Goal: Transaction & Acquisition: Purchase product/service

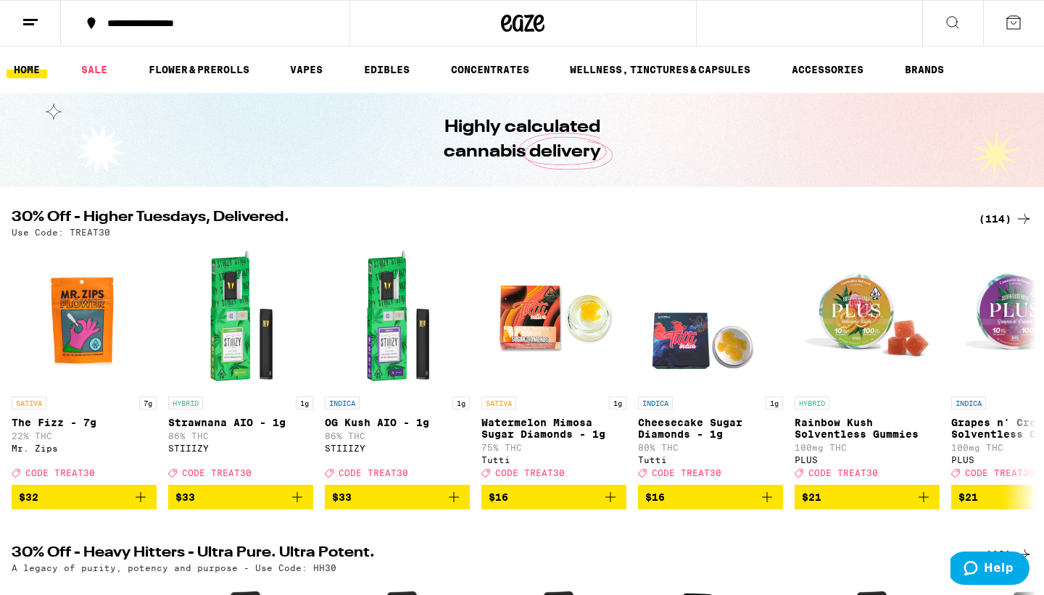
click at [999, 217] on div "(114)" at bounding box center [1005, 218] width 54 height 17
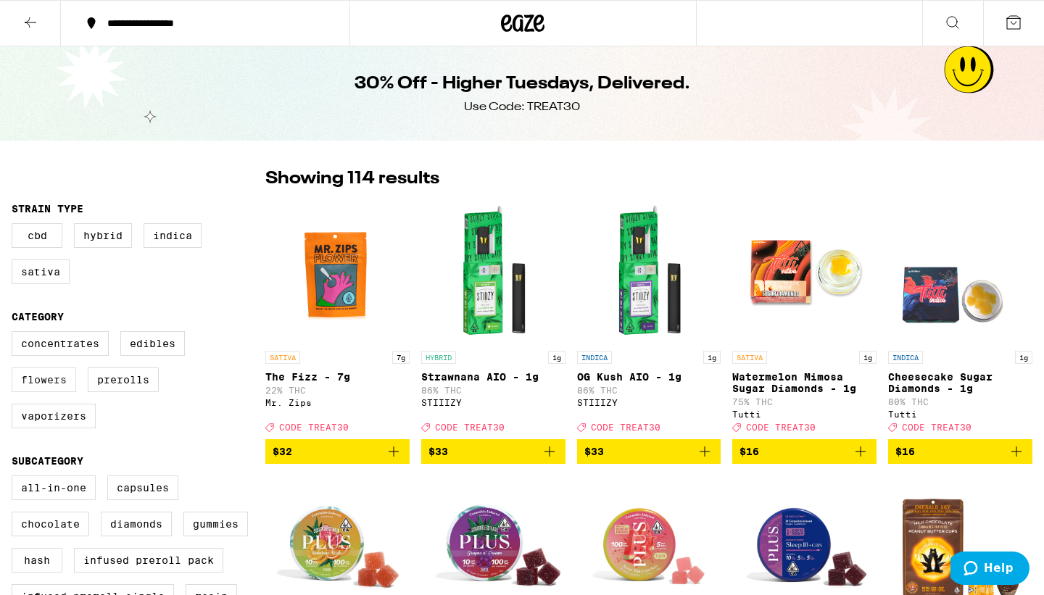
click at [57, 391] on label "Flowers" at bounding box center [44, 379] width 65 height 25
click at [15, 334] on input "Flowers" at bounding box center [14, 333] width 1 height 1
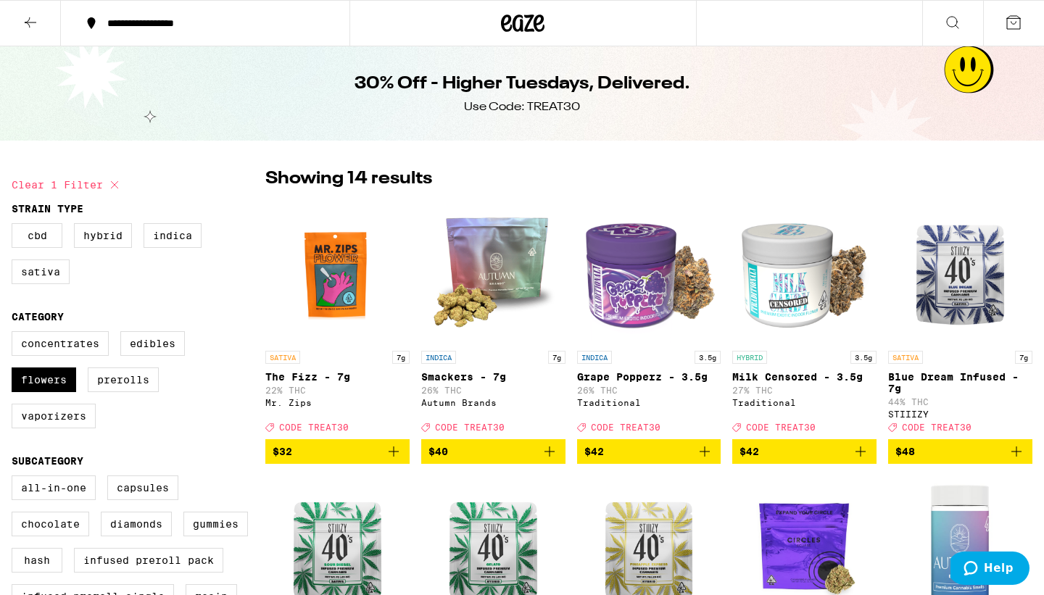
click at [395, 460] on icon "Add to bag" at bounding box center [393, 451] width 17 height 17
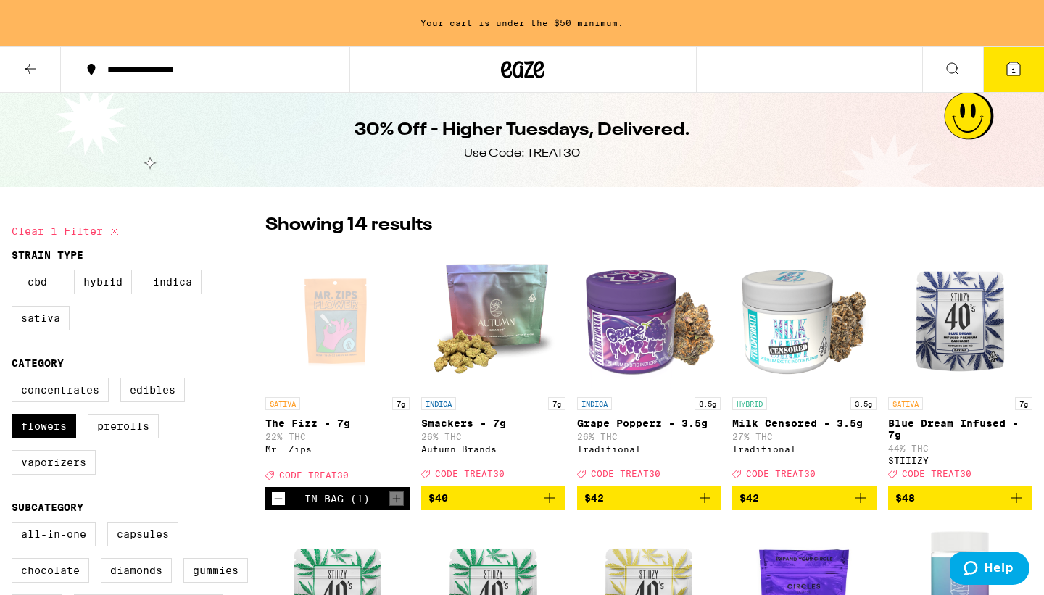
click at [396, 507] on icon "Increment" at bounding box center [396, 498] width 13 height 17
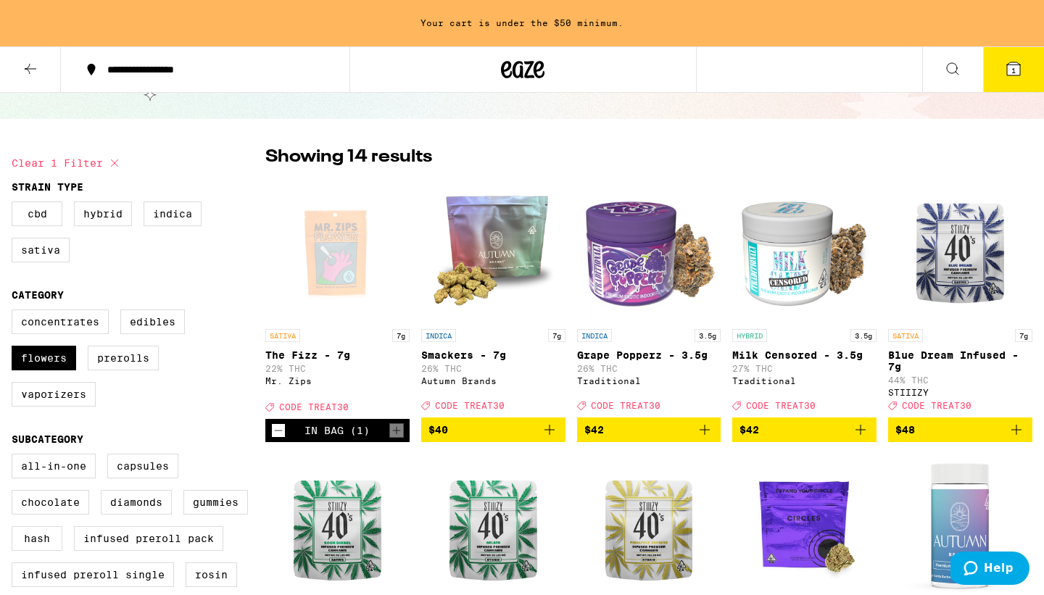
scroll to position [79, 0]
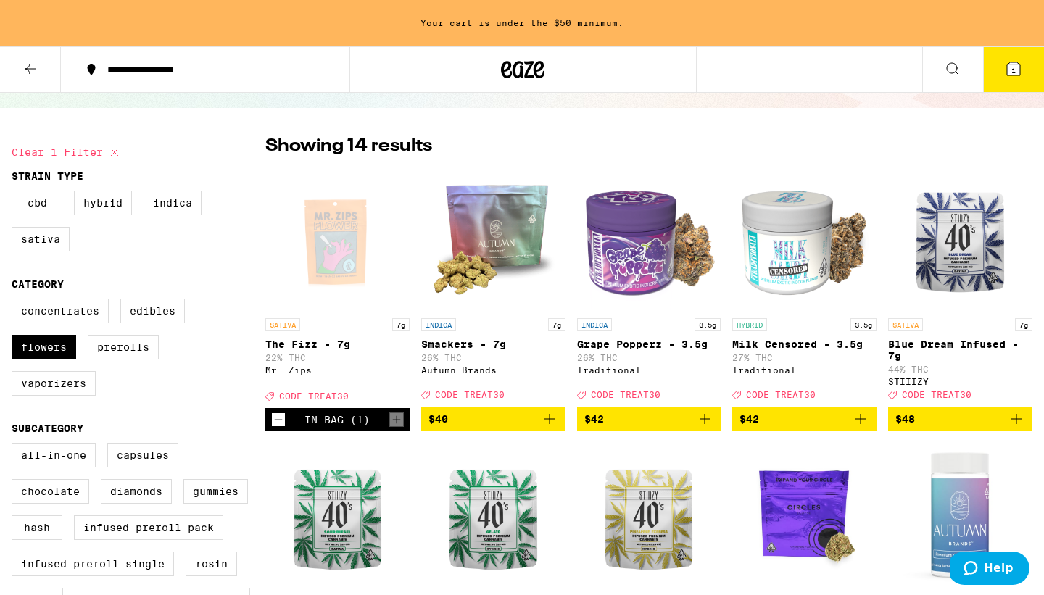
click at [997, 55] on button "1" at bounding box center [1013, 69] width 61 height 45
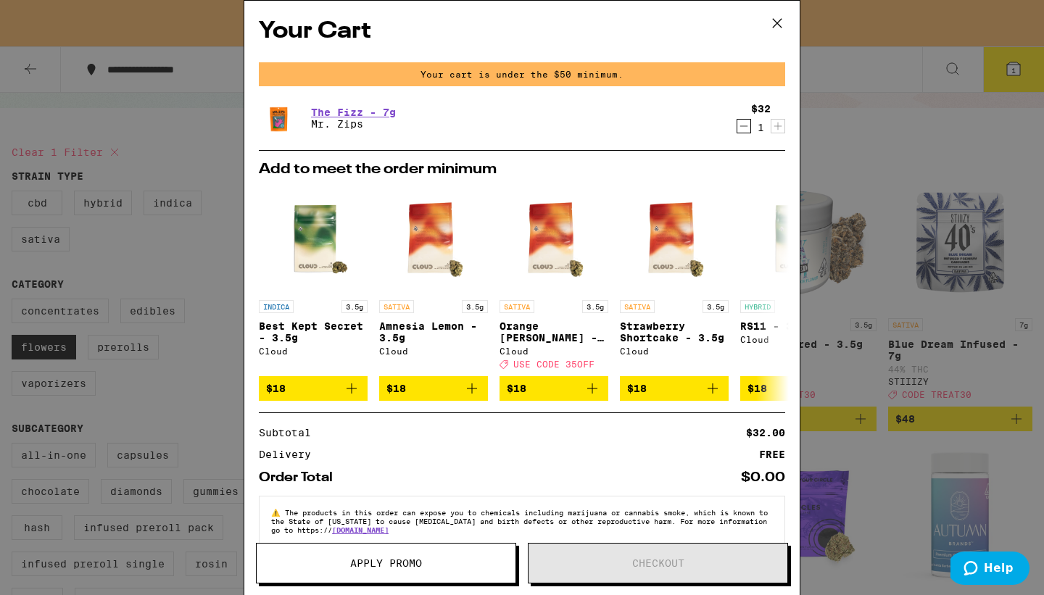
click at [778, 17] on icon at bounding box center [777, 23] width 22 height 22
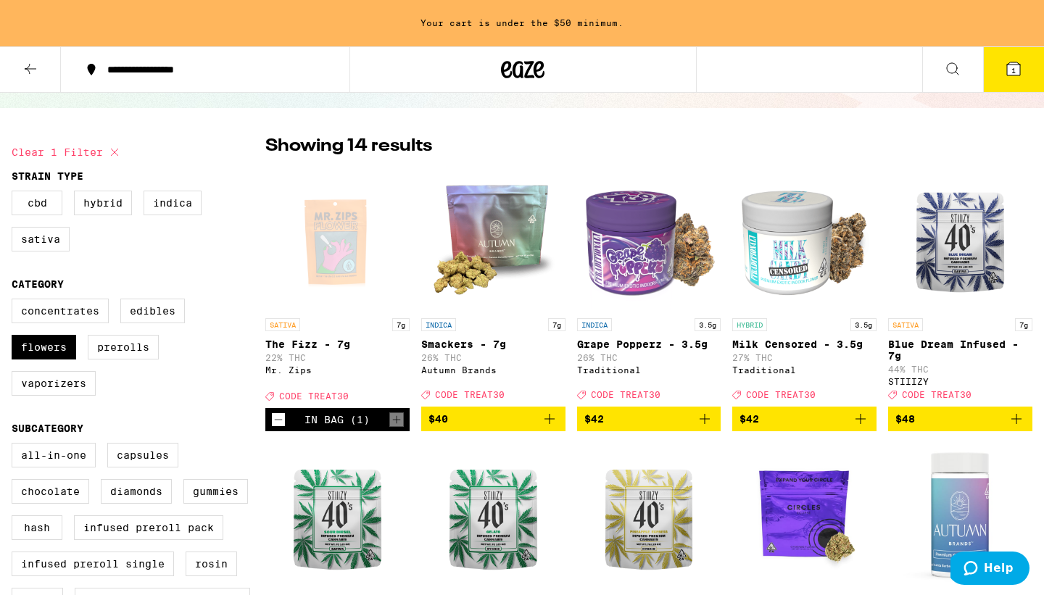
click at [1018, 65] on icon at bounding box center [1013, 68] width 13 height 13
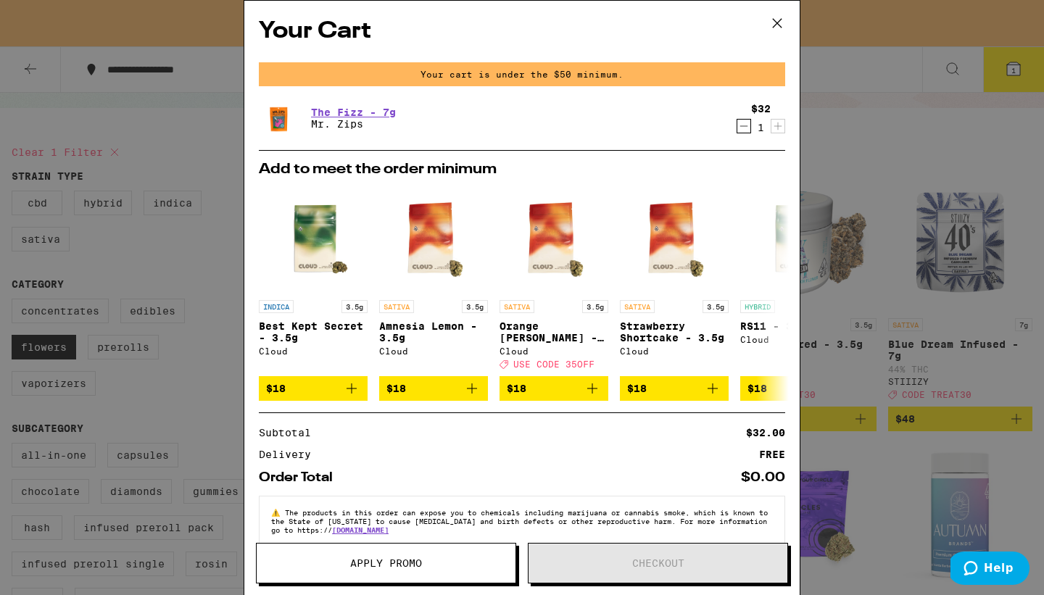
click at [784, 25] on icon at bounding box center [777, 23] width 22 height 22
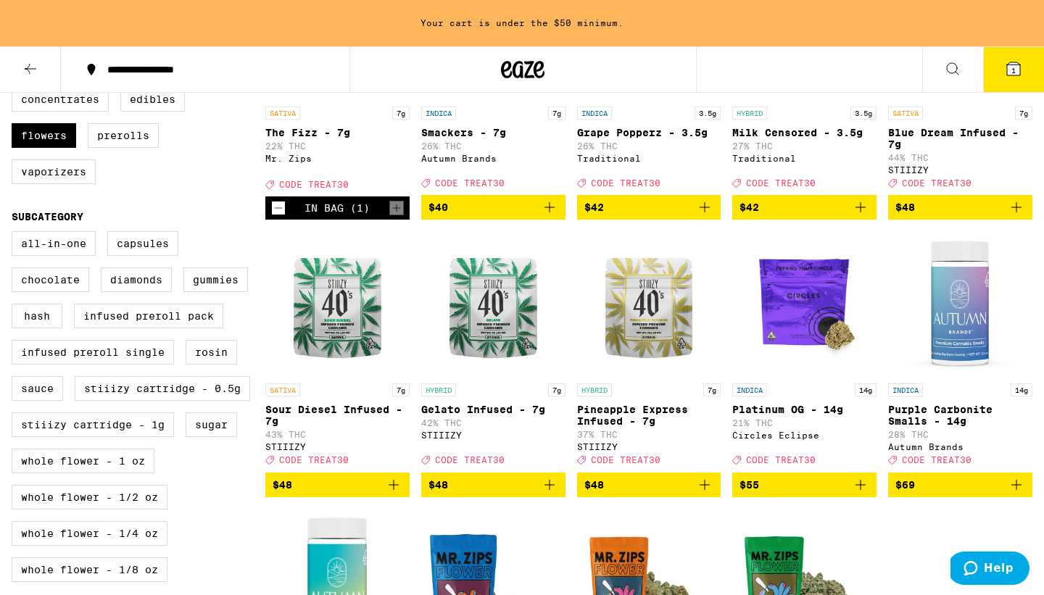
scroll to position [290, 0]
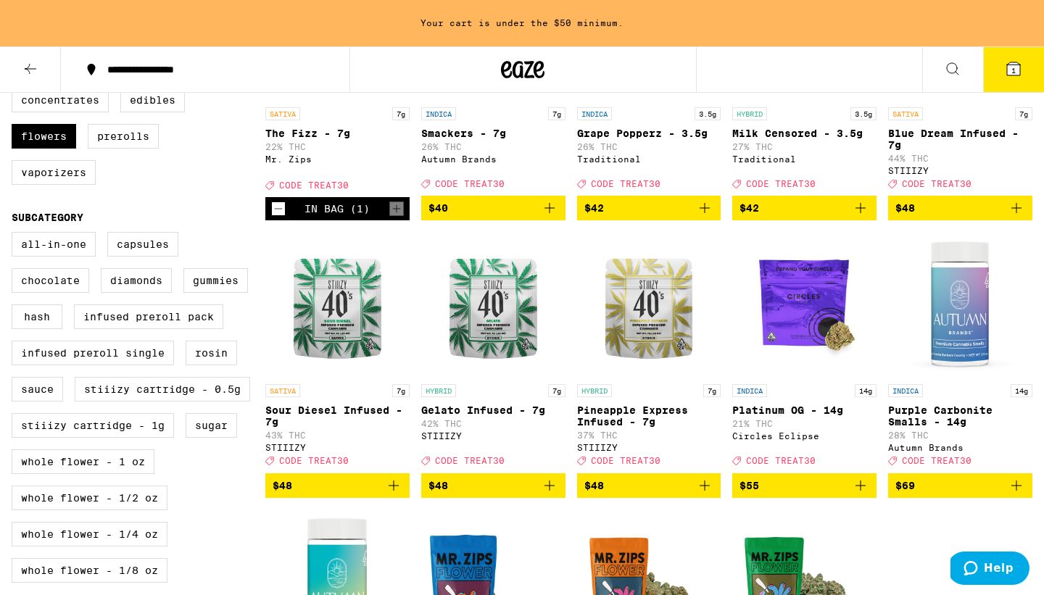
click at [813, 494] on span "$55" at bounding box center [804, 485] width 130 height 17
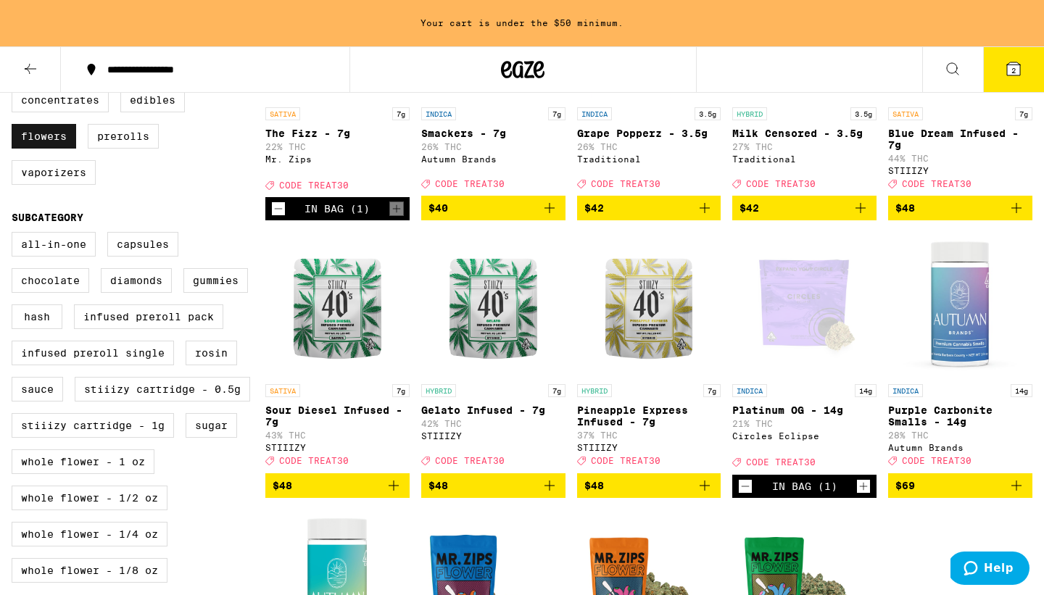
scroll to position [244, 0]
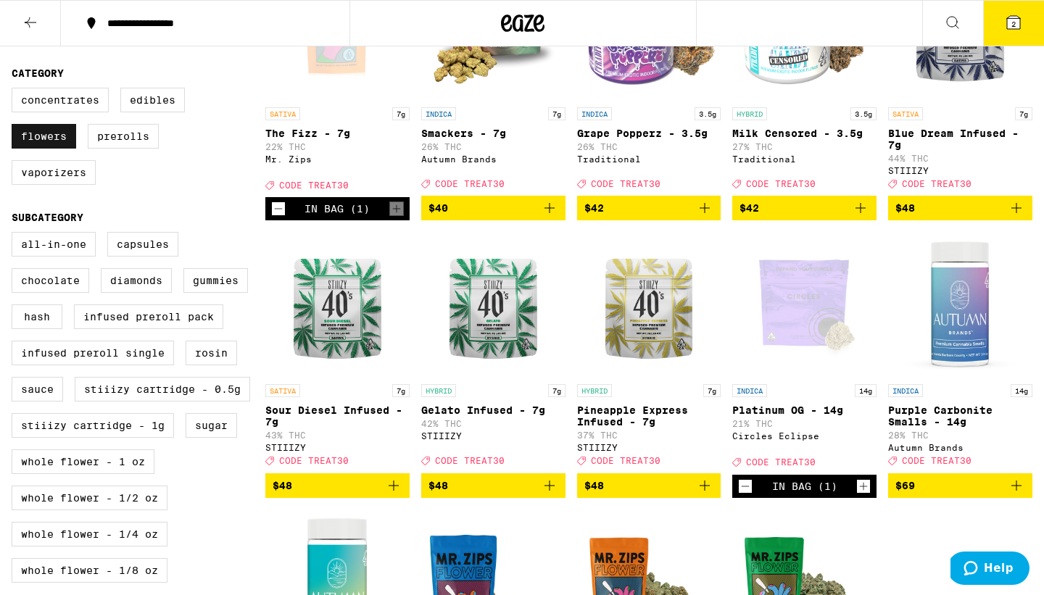
click at [40, 145] on label "Flowers" at bounding box center [44, 136] width 65 height 25
click at [15, 91] on input "Flowers" at bounding box center [14, 90] width 1 height 1
checkbox input "false"
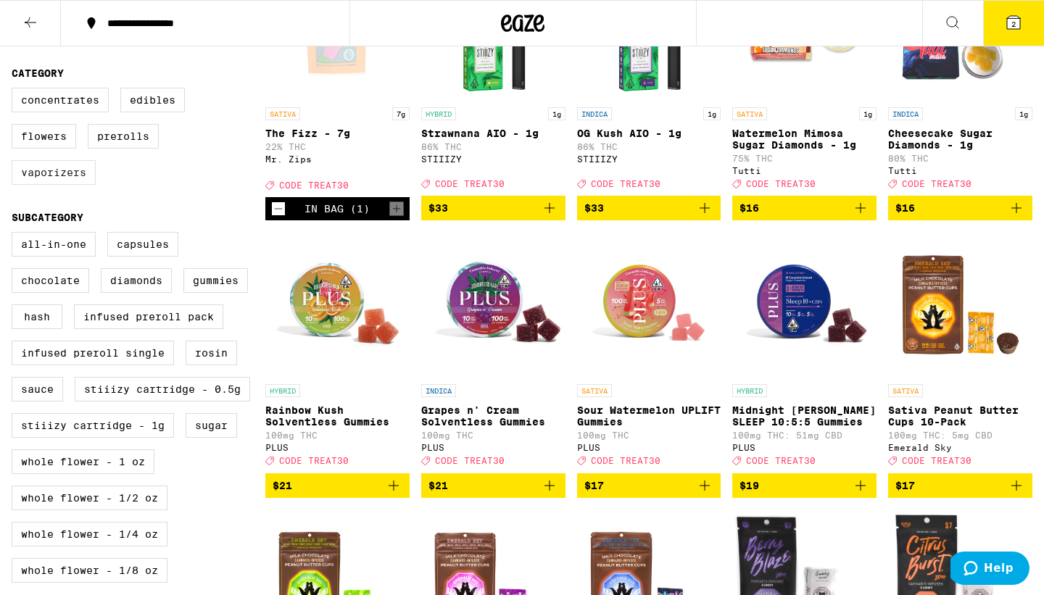
click at [44, 180] on label "Vaporizers" at bounding box center [54, 172] width 84 height 25
click at [15, 91] on input "Vaporizers" at bounding box center [14, 90] width 1 height 1
checkbox input "true"
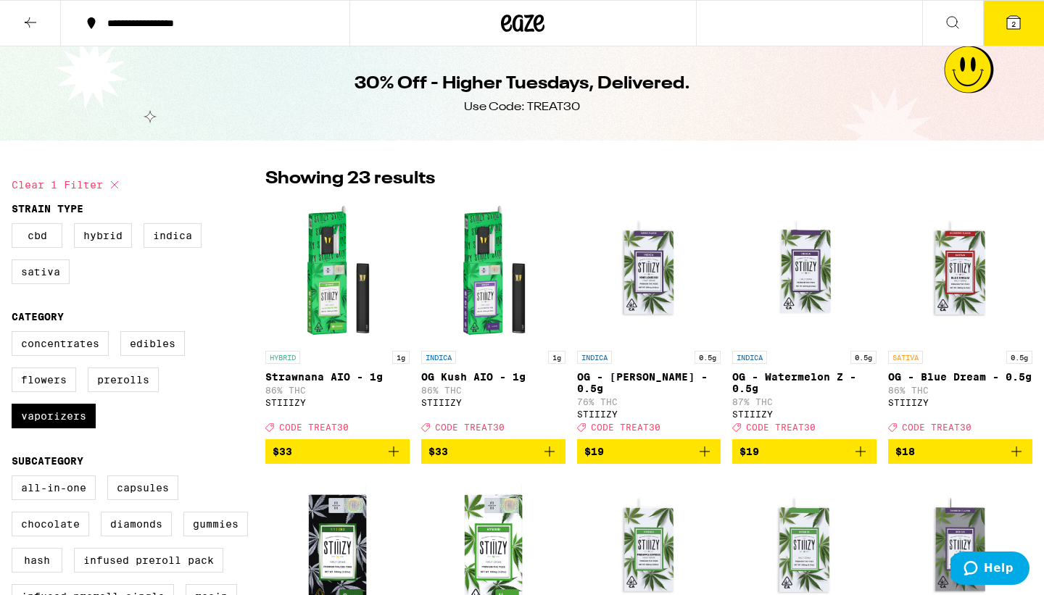
click at [1015, 23] on span "2" at bounding box center [1013, 24] width 4 height 9
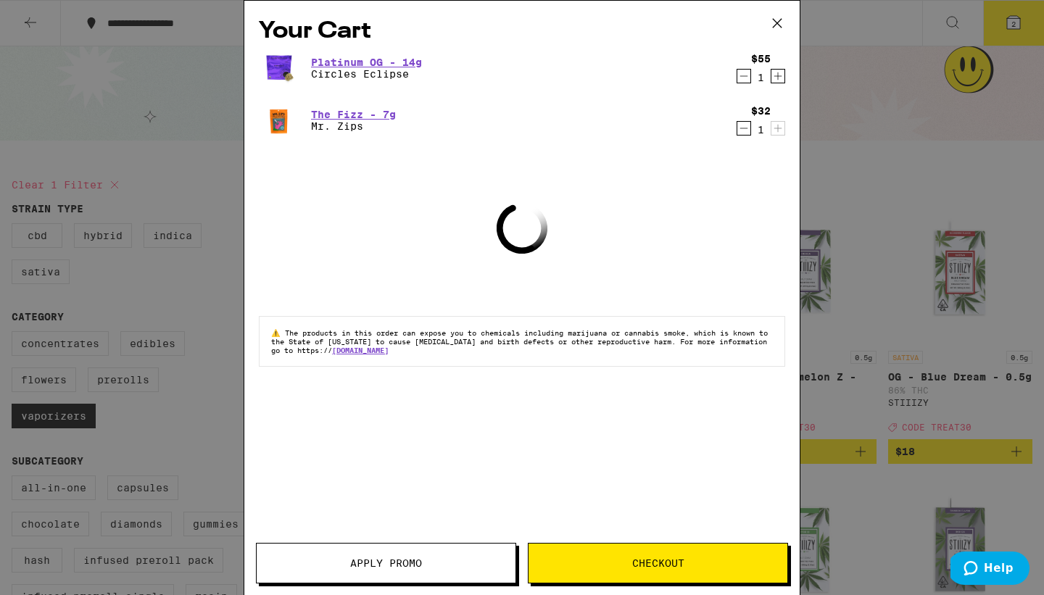
click at [739, 76] on icon "Decrement" at bounding box center [743, 75] width 13 height 17
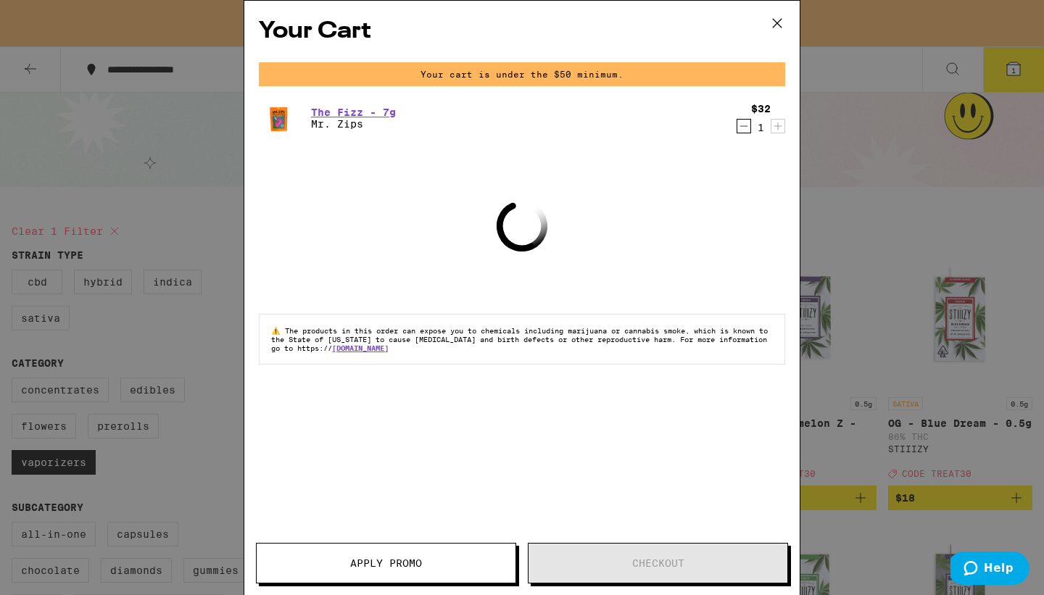
click at [744, 123] on icon "Decrement" at bounding box center [743, 125] width 13 height 17
